Goal: Task Accomplishment & Management: Manage account settings

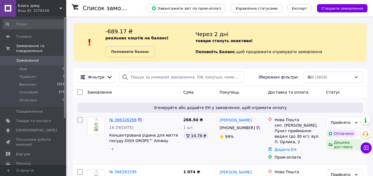
click at [122, 120] on link "№ 366326268" at bounding box center [122, 120] width 27 height 4
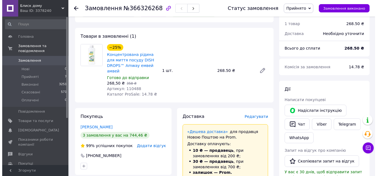
scroll to position [193, 0]
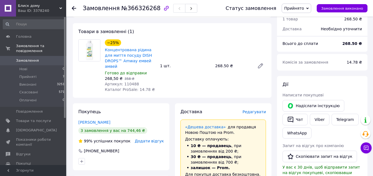
click at [253, 110] on span "Редагувати" at bounding box center [253, 112] width 23 height 4
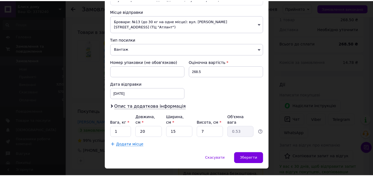
scroll to position [190, 0]
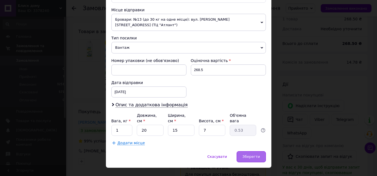
drag, startPoint x: 250, startPoint y: 146, endPoint x: 253, endPoint y: 144, distance: 3.6
click at [250, 155] on span "Зберегти" at bounding box center [250, 157] width 17 height 4
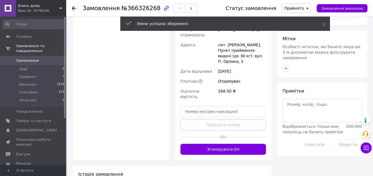
scroll to position [441, 0]
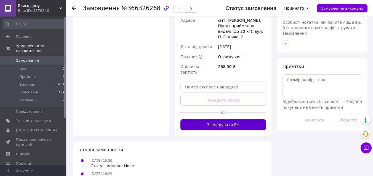
click at [213, 119] on button "Згенерувати ЕН" at bounding box center [222, 124] width 85 height 11
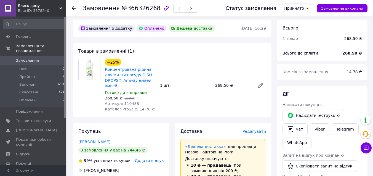
scroll to position [165, 0]
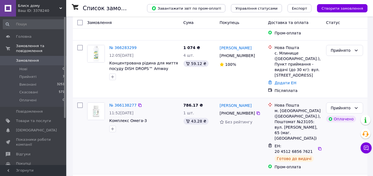
scroll to position [138, 0]
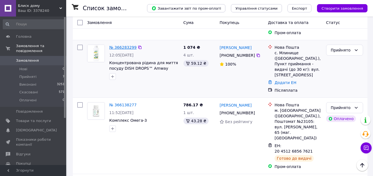
click at [123, 45] on link "№ 366283299" at bounding box center [122, 47] width 27 height 4
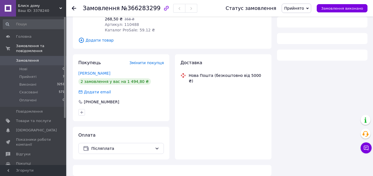
scroll to position [138, 0]
